Goal: Manage account settings

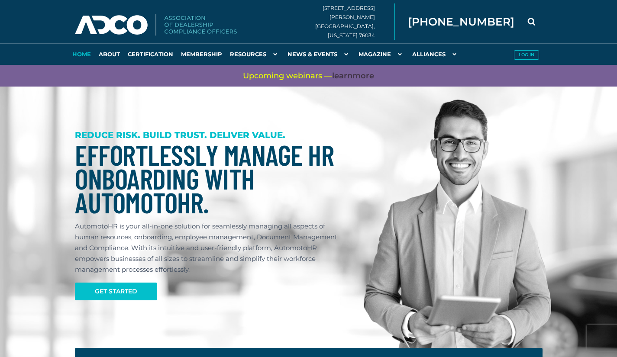
type input "[EMAIL_ADDRESS][DOMAIN_NAME]"
click at [526, 56] on button "Log in" at bounding box center [526, 55] width 25 height 10
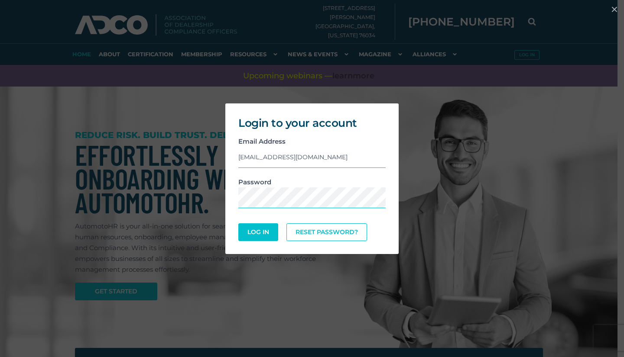
click at [261, 231] on button "Log In" at bounding box center [258, 233] width 40 height 18
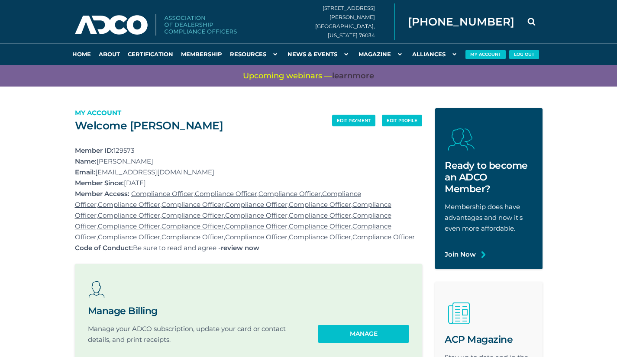
click at [480, 49] on li "My Account Log Out" at bounding box center [504, 51] width 77 height 16
click at [408, 121] on link "edit profile" at bounding box center [402, 121] width 40 height 12
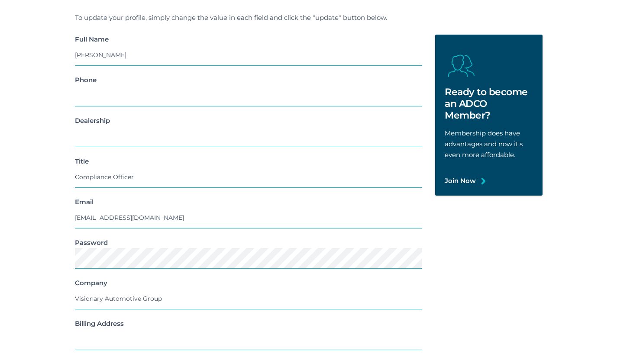
scroll to position [126, 0]
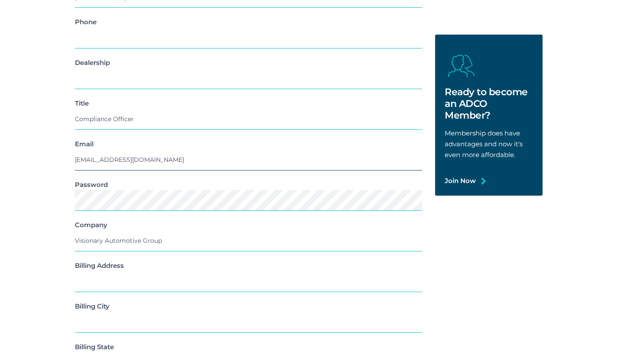
click at [146, 158] on input "[EMAIL_ADDRESS][DOMAIN_NAME]" at bounding box center [249, 159] width 348 height 21
type input "g"
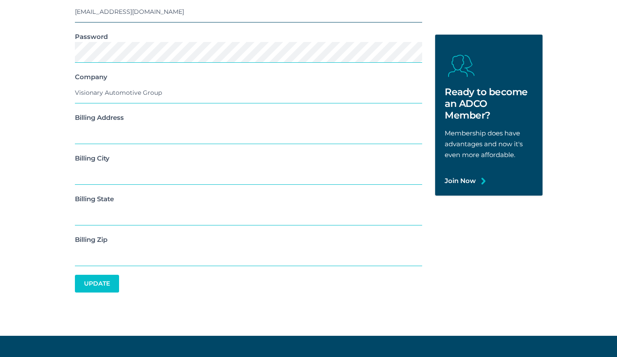
scroll to position [275, 0]
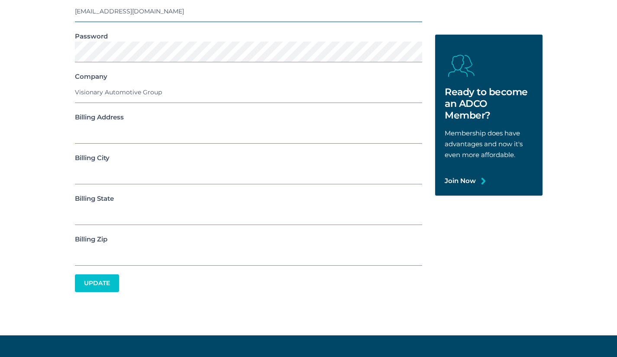
type input "[EMAIL_ADDRESS][DOMAIN_NAME]"
click at [133, 130] on input "text" at bounding box center [249, 133] width 348 height 21
type input "[STREET_ADDRESS][PERSON_NAME]"
type input "6238102002"
type input "[GEOGRAPHIC_DATA]"
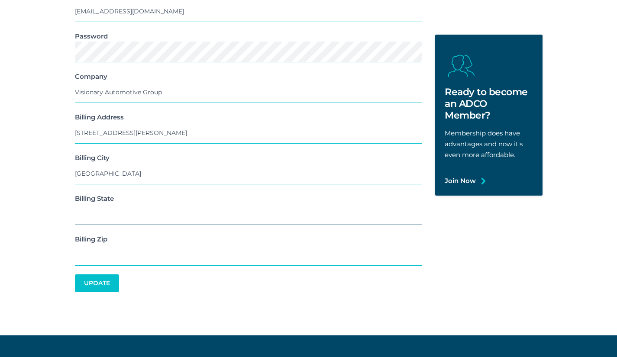
type input "[US_STATE]"
type input "85308"
click at [84, 279] on button "Update" at bounding box center [97, 284] width 44 height 18
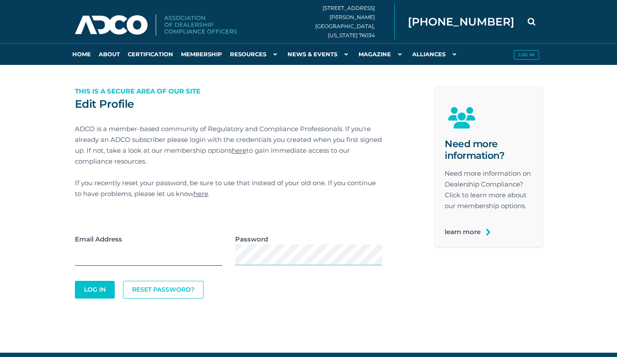
type input "[EMAIL_ADDRESS][DOMAIN_NAME]"
click at [79, 282] on button "Log In" at bounding box center [95, 290] width 40 height 18
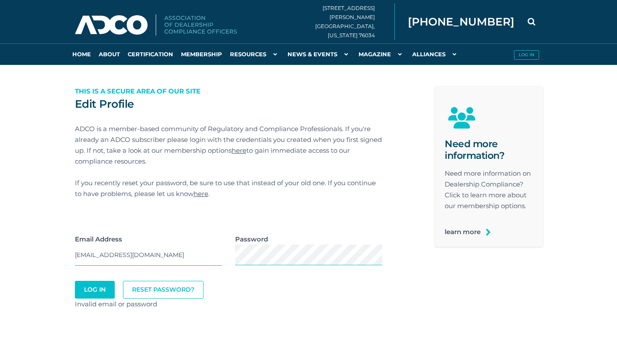
click at [173, 291] on link "Reset Password?" at bounding box center [163, 290] width 81 height 18
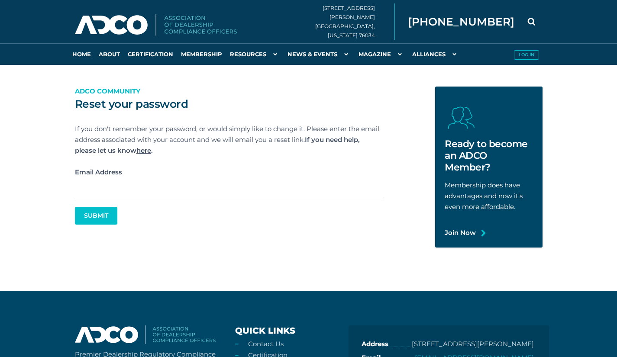
click at [119, 193] on input "Email Address" at bounding box center [229, 188] width 308 height 21
type input "g"
click at [529, 51] on button "Log in" at bounding box center [526, 55] width 25 height 10
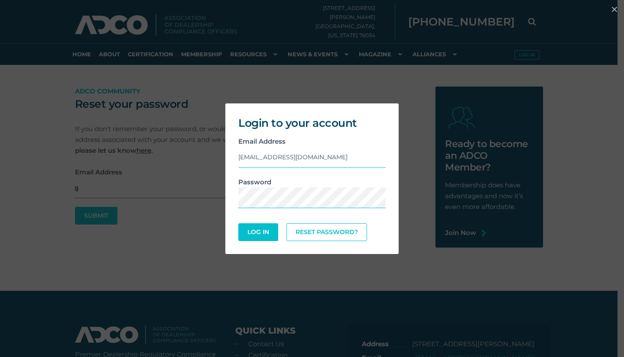
click at [256, 234] on button "Log In" at bounding box center [258, 233] width 40 height 18
click at [304, 156] on input "[EMAIL_ADDRESS][DOMAIN_NAME]" at bounding box center [311, 156] width 147 height 21
type input "g"
type input "[EMAIL_ADDRESS][DOMAIN_NAME]"
click at [257, 224] on button "Log In" at bounding box center [258, 232] width 40 height 18
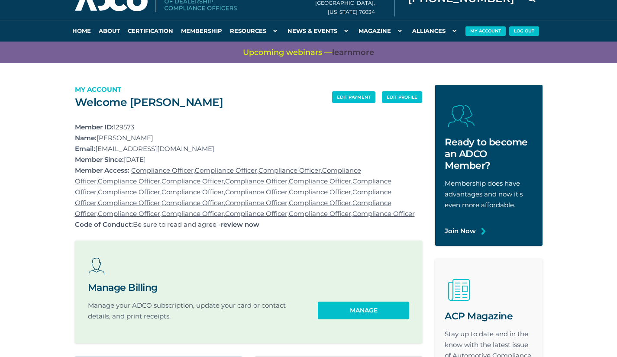
scroll to position [24, 0]
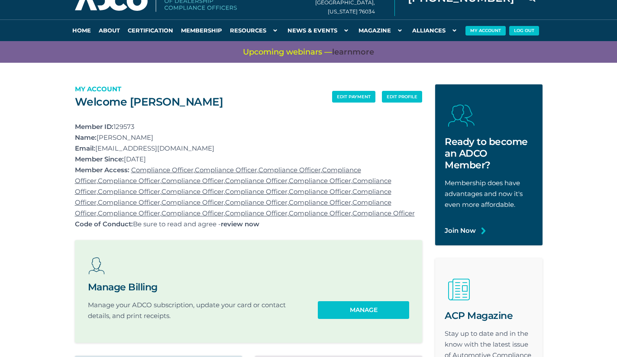
click at [360, 91] on link "edit payment" at bounding box center [353, 97] width 43 height 12
